Goal: Task Accomplishment & Management: Use online tool/utility

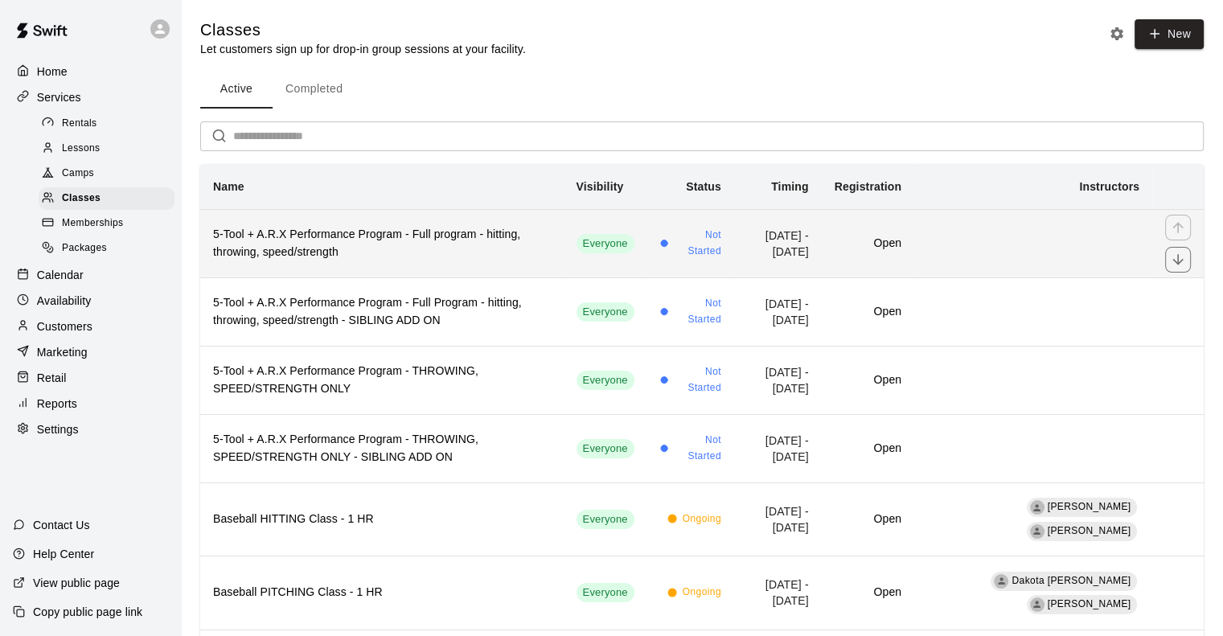
click at [375, 255] on h6 "5-Tool + A.R.X Performance Program - Full program - hitting, throwing, speed/st…" at bounding box center [382, 243] width 338 height 35
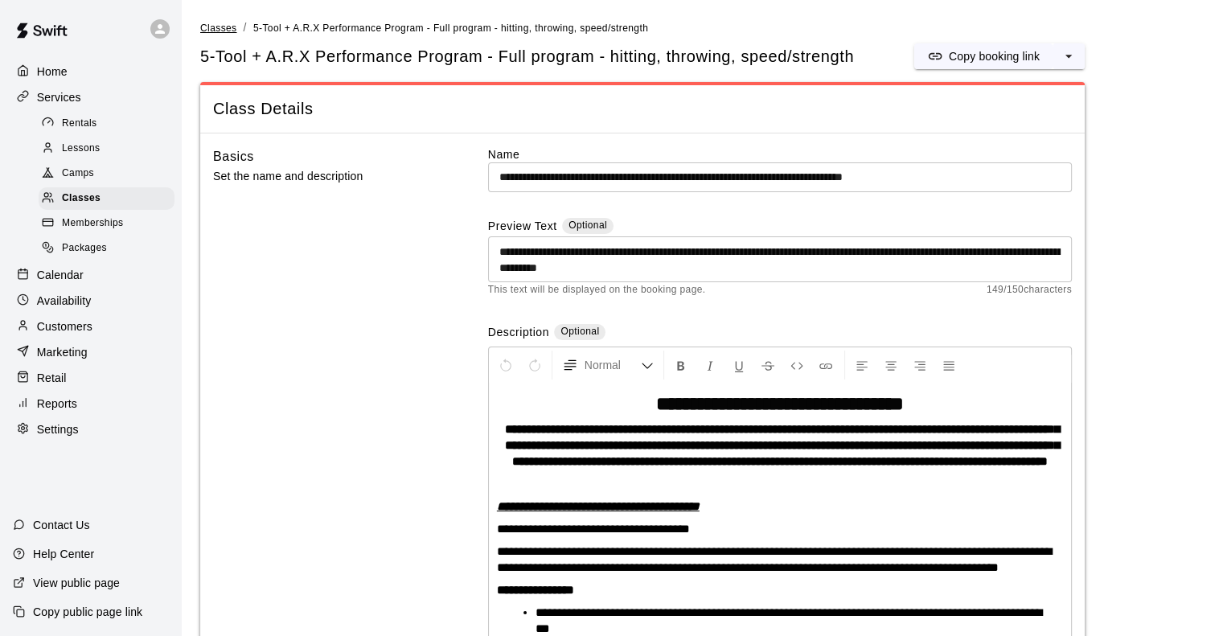
click at [216, 24] on span "Classes" at bounding box center [218, 28] width 36 height 11
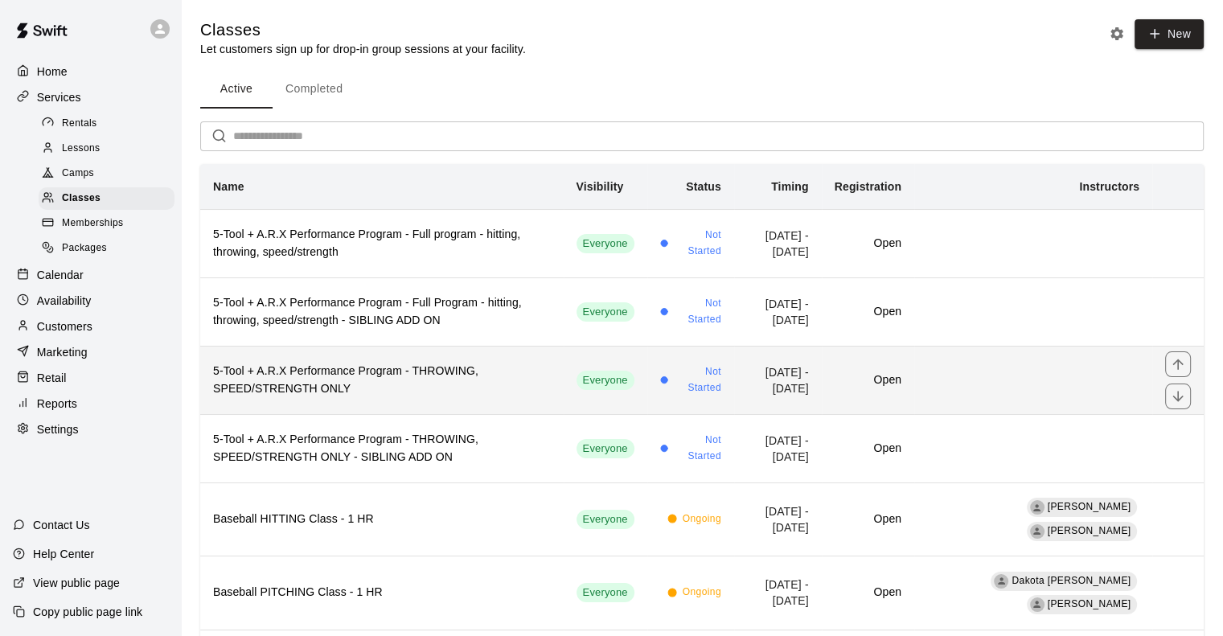
click at [314, 371] on h6 "5-Tool + A.R.X Performance Program - THROWING, SPEED/STRENGTH ONLY" at bounding box center [382, 380] width 338 height 35
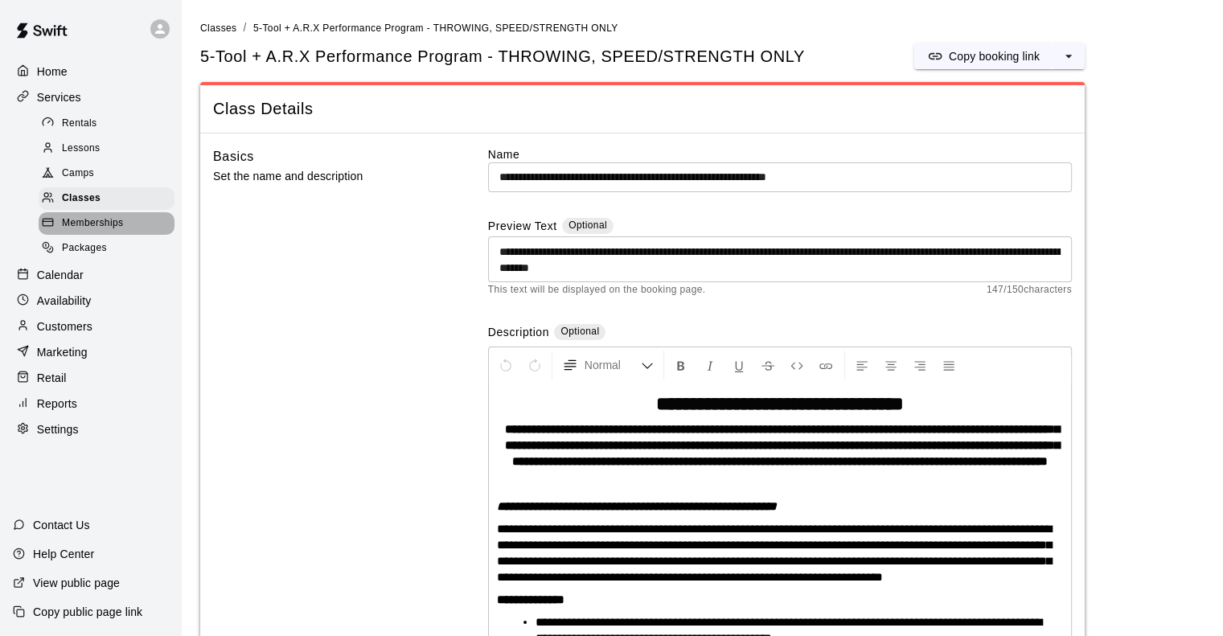
click at [97, 228] on span "Memberships" at bounding box center [92, 223] width 61 height 16
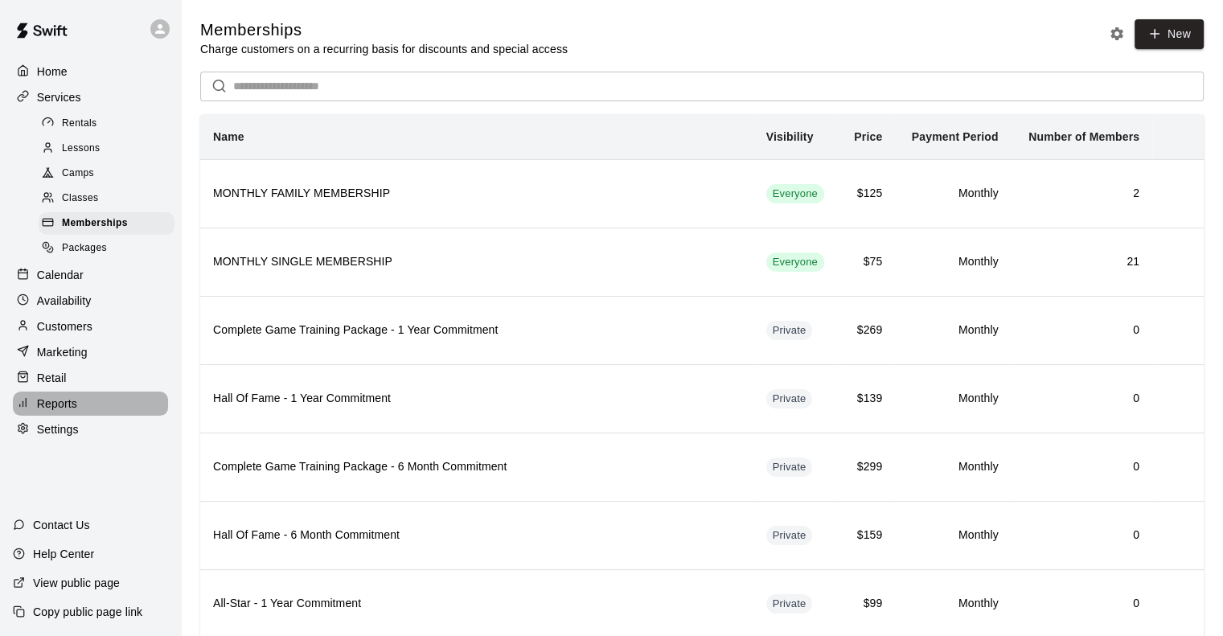
click at [64, 412] on p "Reports" at bounding box center [57, 404] width 40 height 16
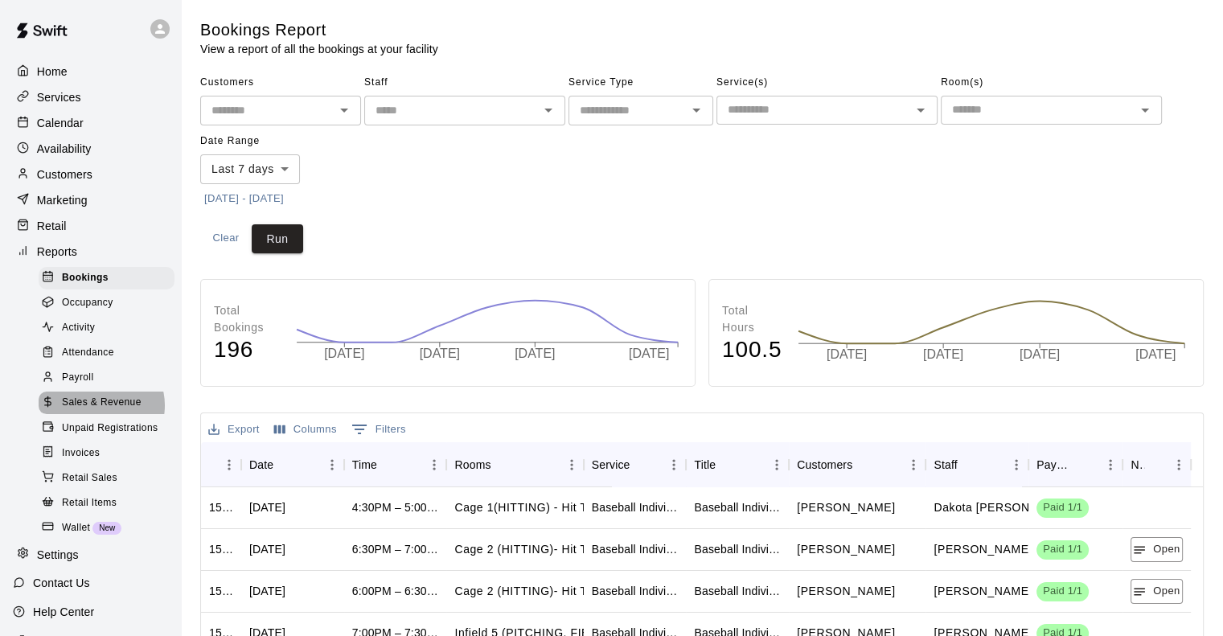
click at [100, 411] on span "Sales & Revenue" at bounding box center [102, 403] width 80 height 16
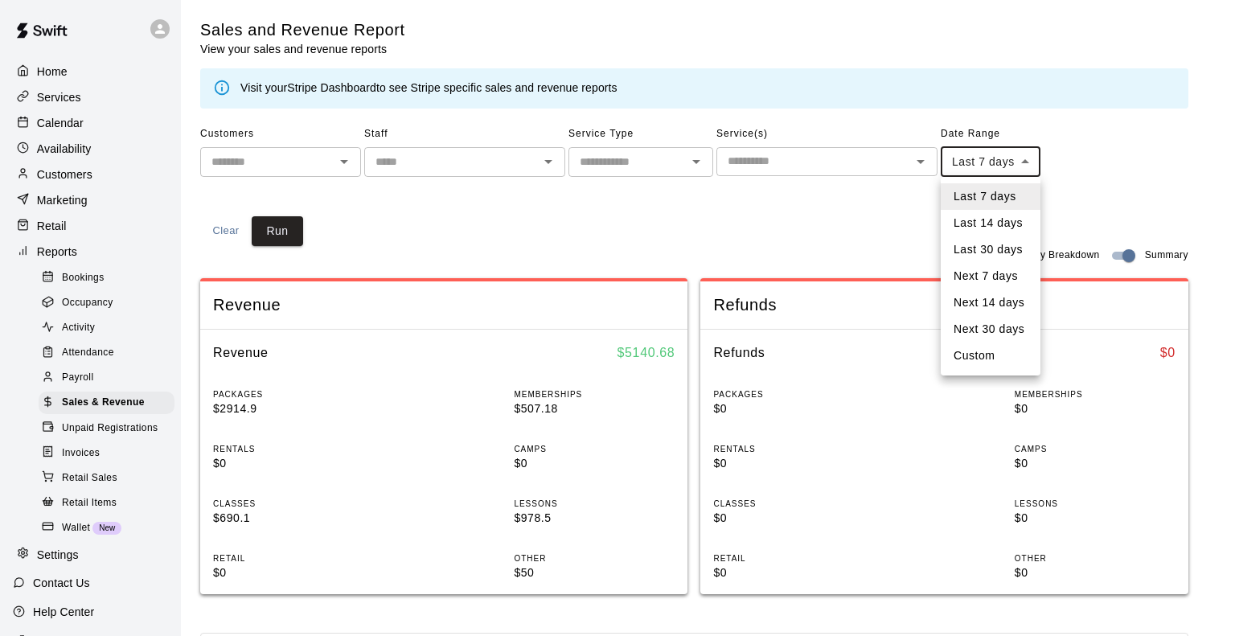
click at [966, 166] on body "Home Services Calendar Availability Customers Marketing Retail Reports Bookings…" at bounding box center [617, 601] width 1235 height 1202
click at [971, 349] on li "Custom" at bounding box center [991, 356] width 100 height 27
type input "******"
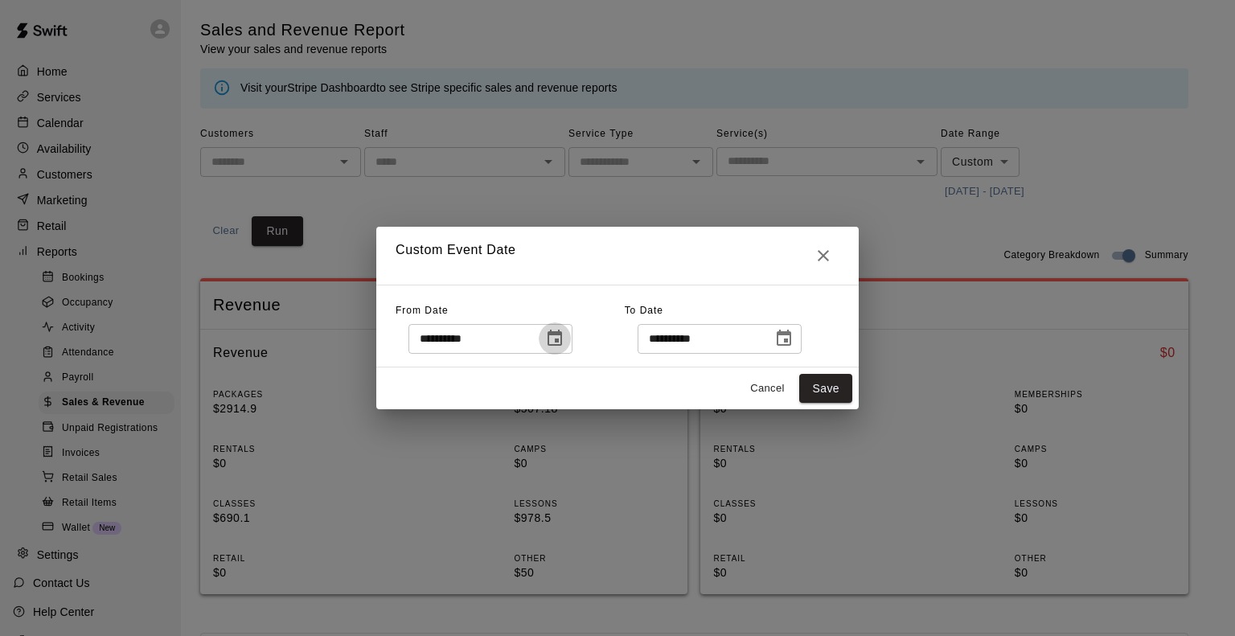
click at [564, 335] on icon "Choose date, selected date is Oct 3, 2025" at bounding box center [554, 338] width 19 height 19
click icon "Previous month"
click button "1"
type input "**********"
click at [839, 390] on button "Save" at bounding box center [825, 389] width 53 height 30
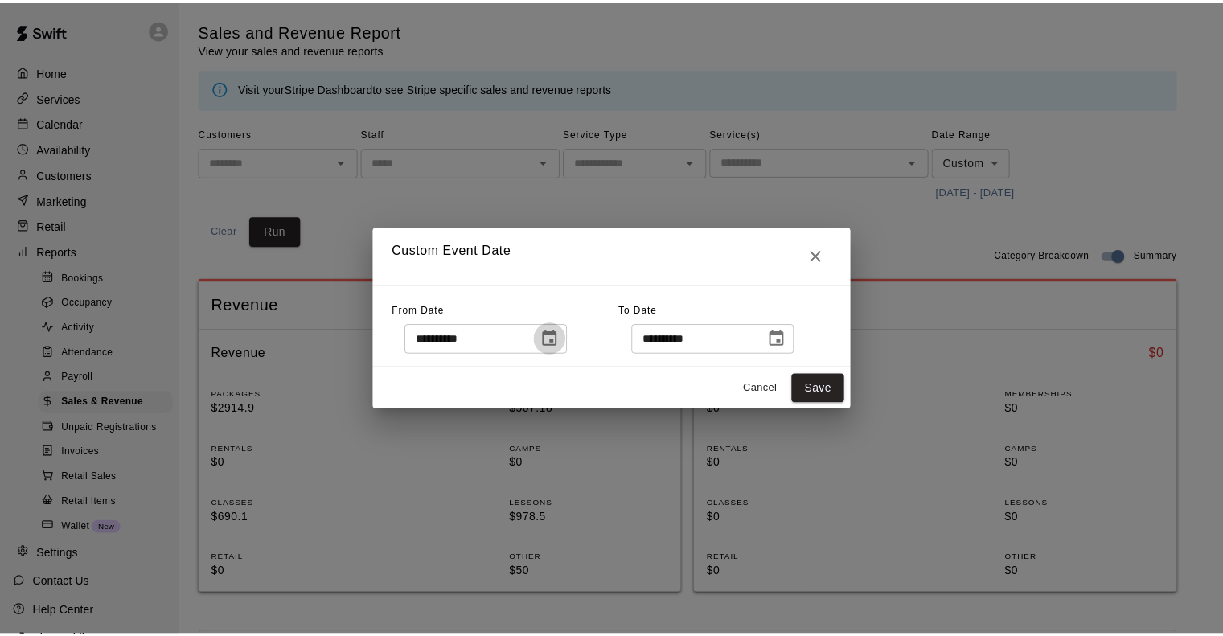
click at [274, 231] on button "Run" at bounding box center [277, 231] width 51 height 30
